Goal: Information Seeking & Learning: Learn about a topic

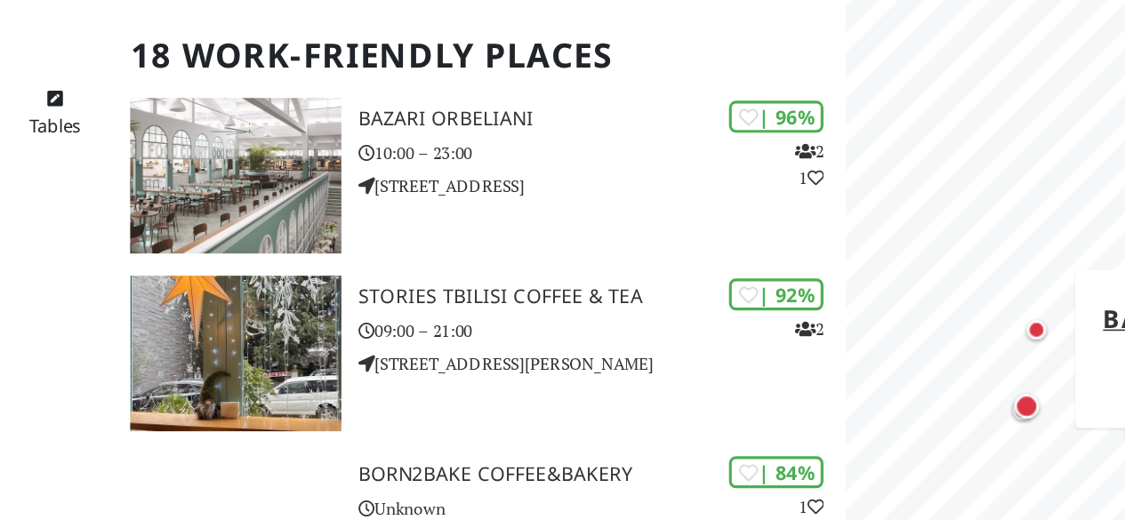
scroll to position [4, 0]
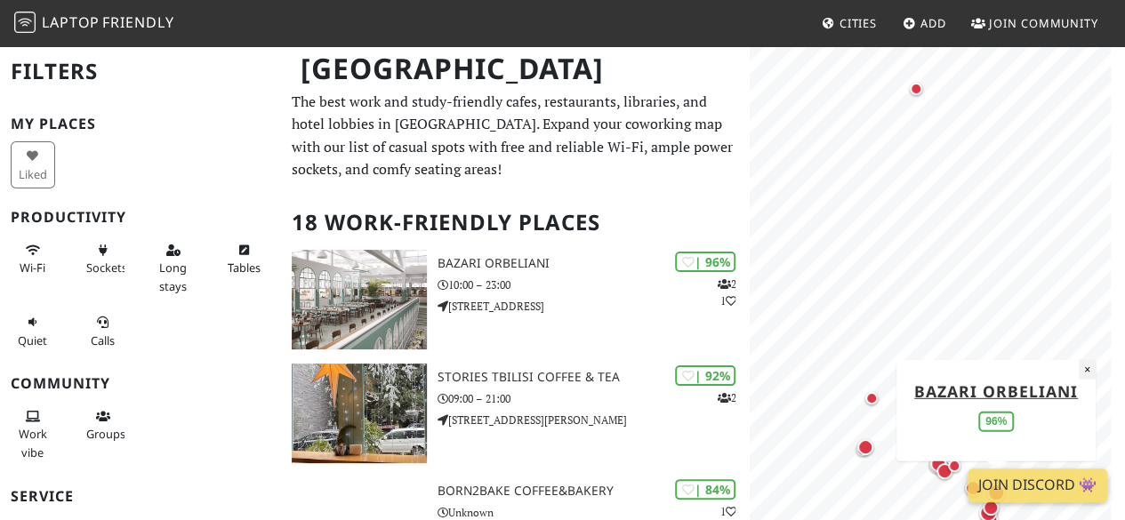
click at [1082, 375] on button "×" at bounding box center [1087, 369] width 17 height 20
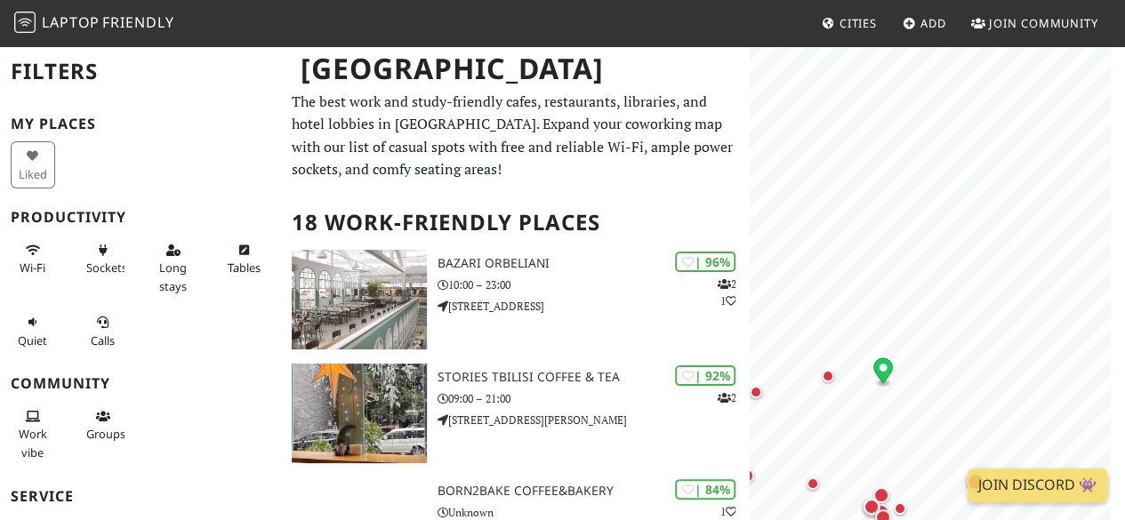
click at [885, 373] on icon "Map marker" at bounding box center [885, 370] width 20 height 25
click at [961, 517] on html "Laptop Friendly Cities Add Join Community Tbilisi Filters My Places Liked Produ…" at bounding box center [562, 256] width 1125 height 520
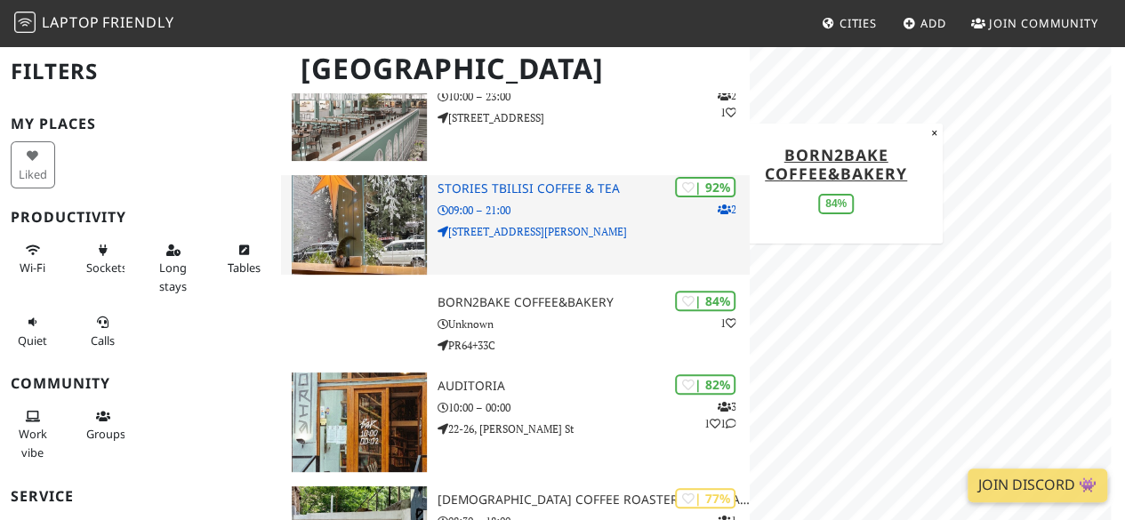
scroll to position [192, 0]
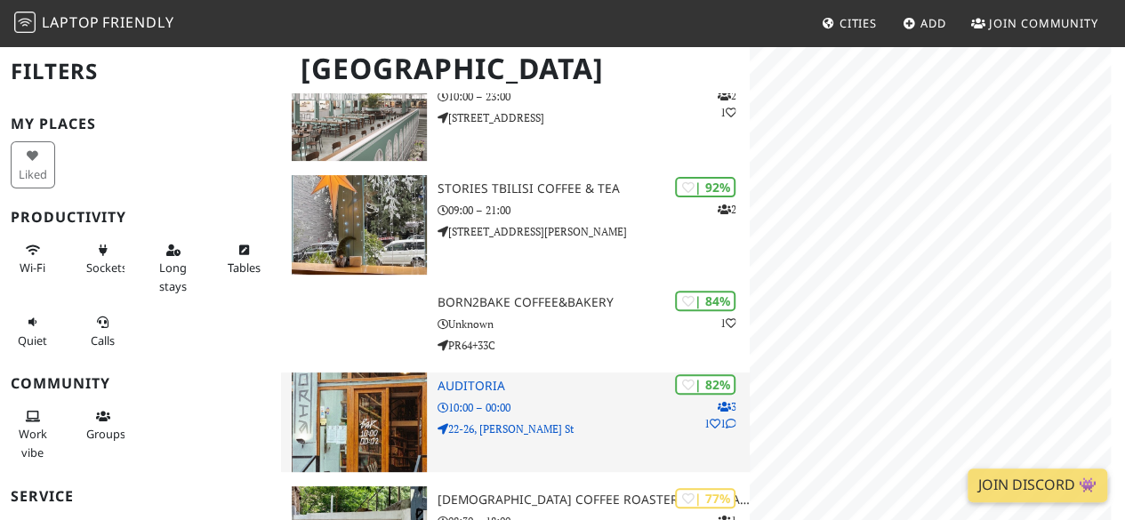
click at [458, 399] on p "10:00 – 00:00" at bounding box center [594, 407] width 312 height 17
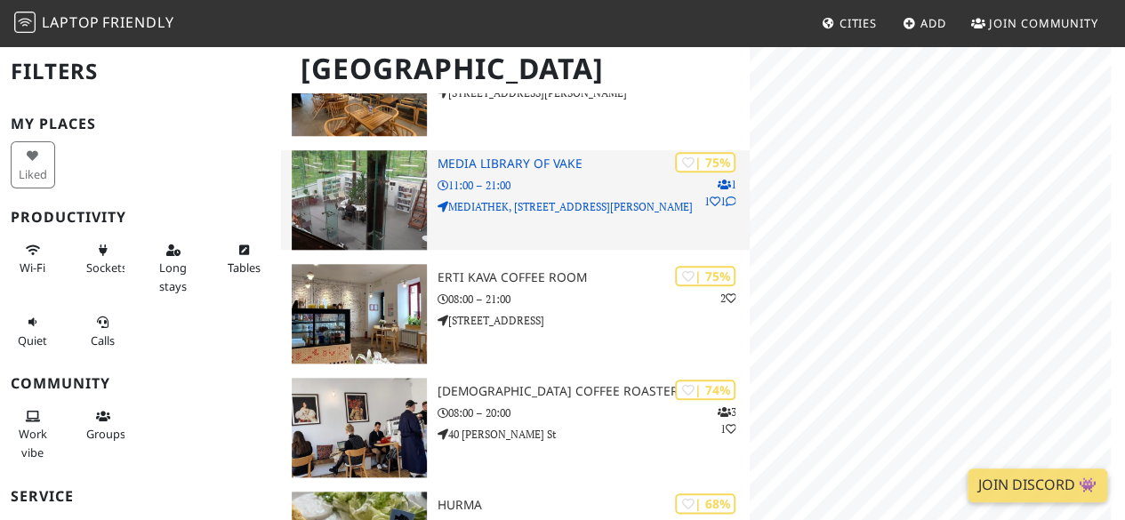
scroll to position [765, 0]
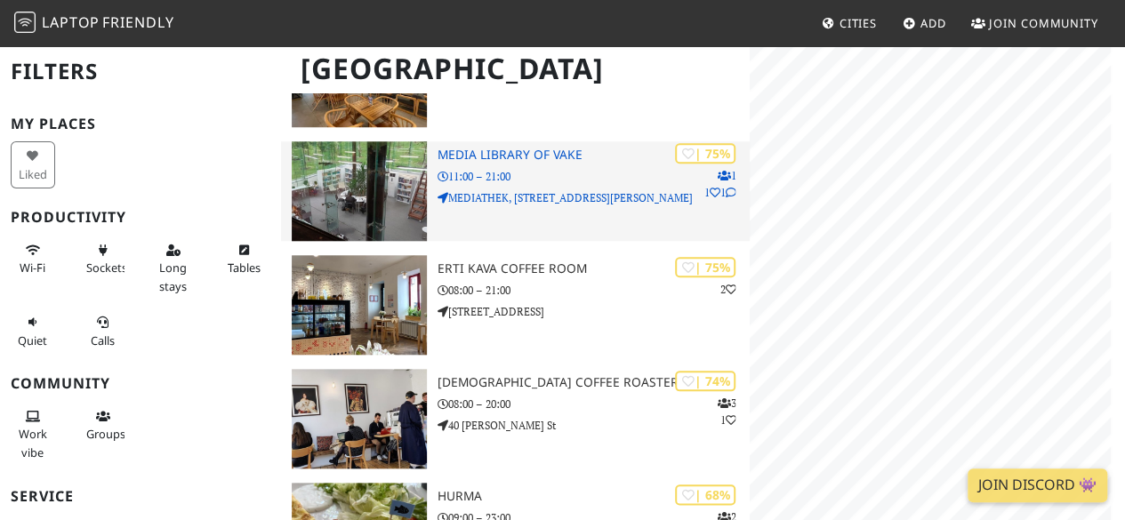
click at [379, 177] on img at bounding box center [359, 191] width 135 height 100
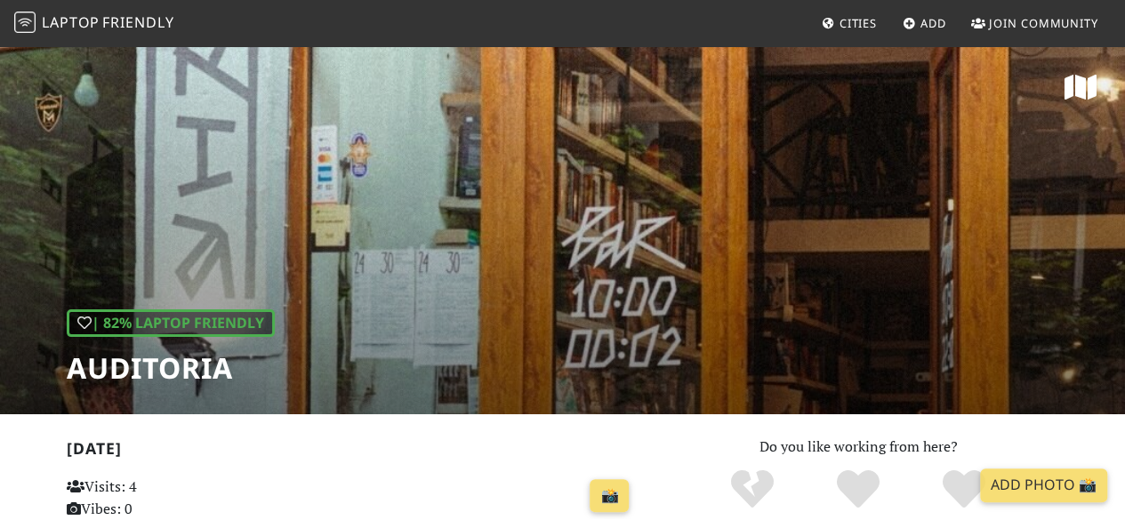
drag, startPoint x: 537, startPoint y: 258, endPoint x: 541, endPoint y: 197, distance: 61.5
click at [541, 197] on div "| 82% Laptop Friendly Auditoria" at bounding box center [562, 229] width 1125 height 370
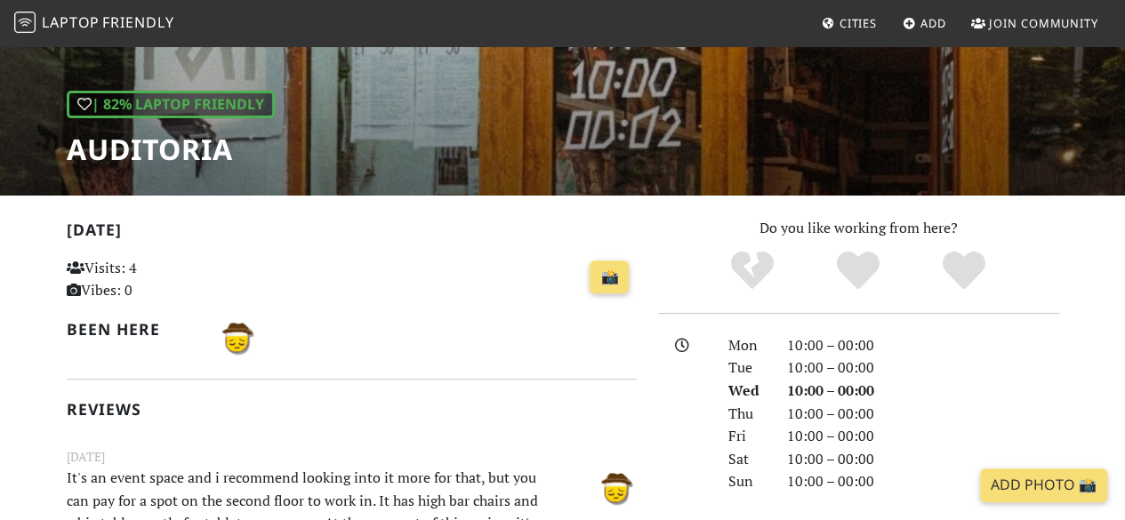
scroll to position [174, 0]
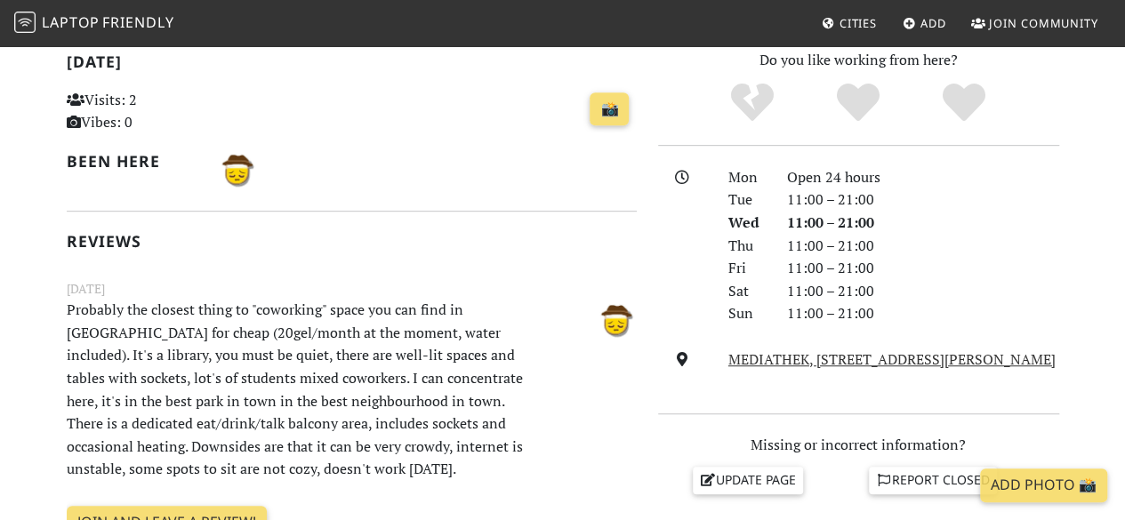
scroll to position [388, 0]
click at [613, 104] on link "📸" at bounding box center [609, 109] width 39 height 34
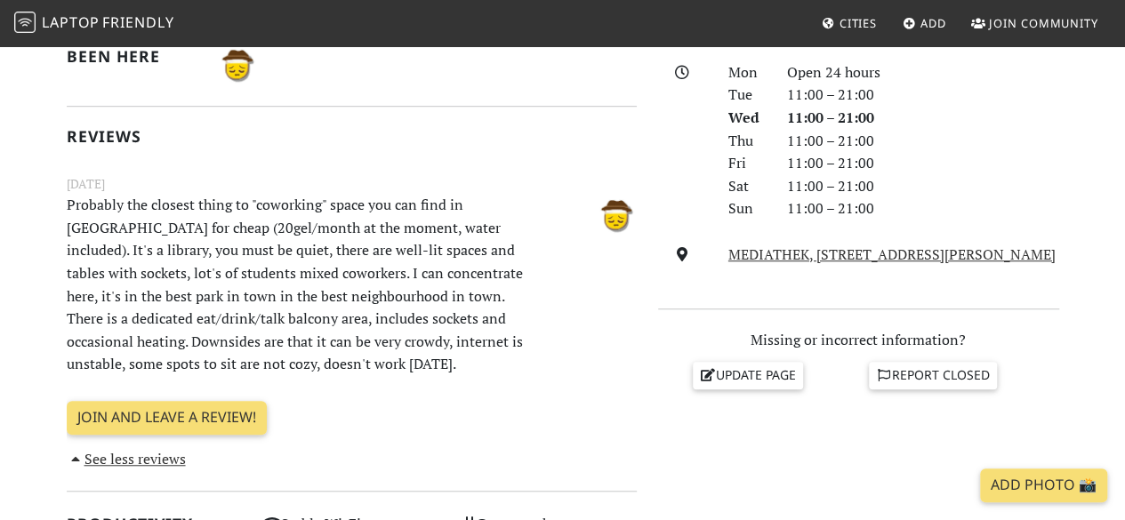
scroll to position [493, 0]
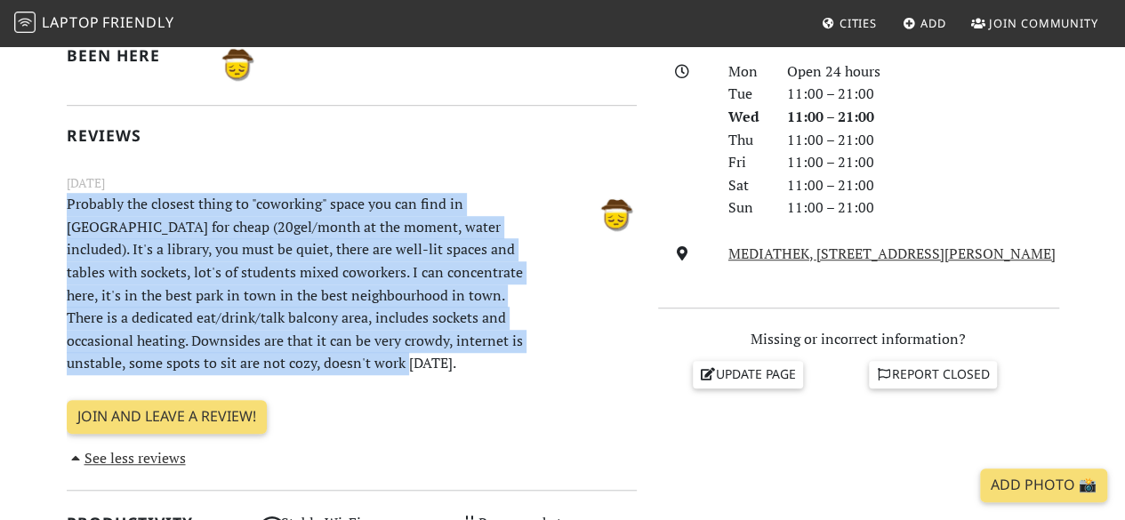
drag, startPoint x: 364, startPoint y: 366, endPoint x: 60, endPoint y: 211, distance: 340.6
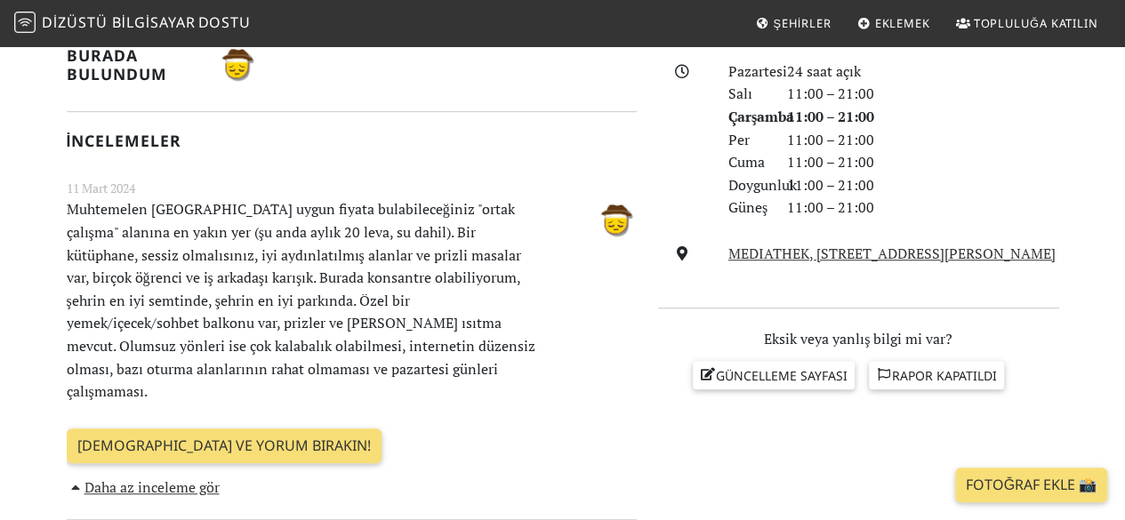
click at [402, 245] on font "Muhtemelen Tiflis'te uygun fiyata bulabileceğiniz "ortak çalışma" alanına en ya…" at bounding box center [301, 300] width 469 height 202
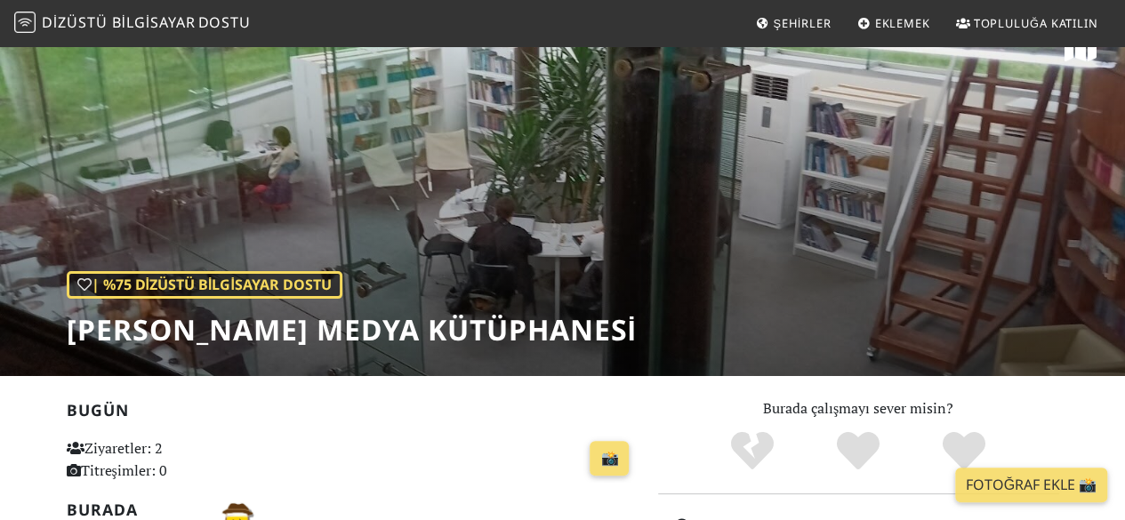
scroll to position [0, 0]
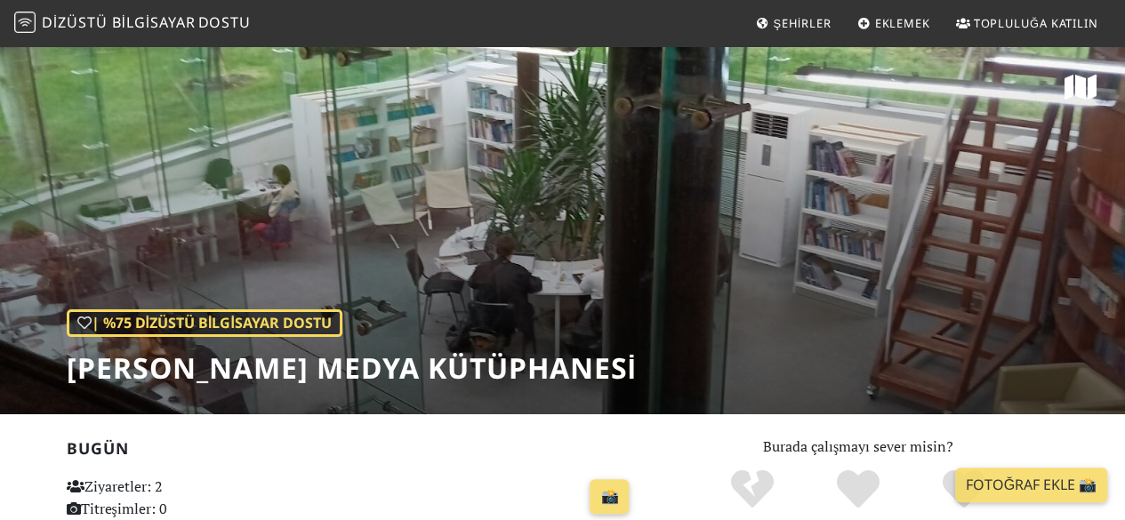
click at [568, 377] on div "| %75 Dizüstü Bilgisayar Dostu Vake'nin medya kütüphanesi" at bounding box center [562, 229] width 1125 height 370
